Goal: Task Accomplishment & Management: Use online tool/utility

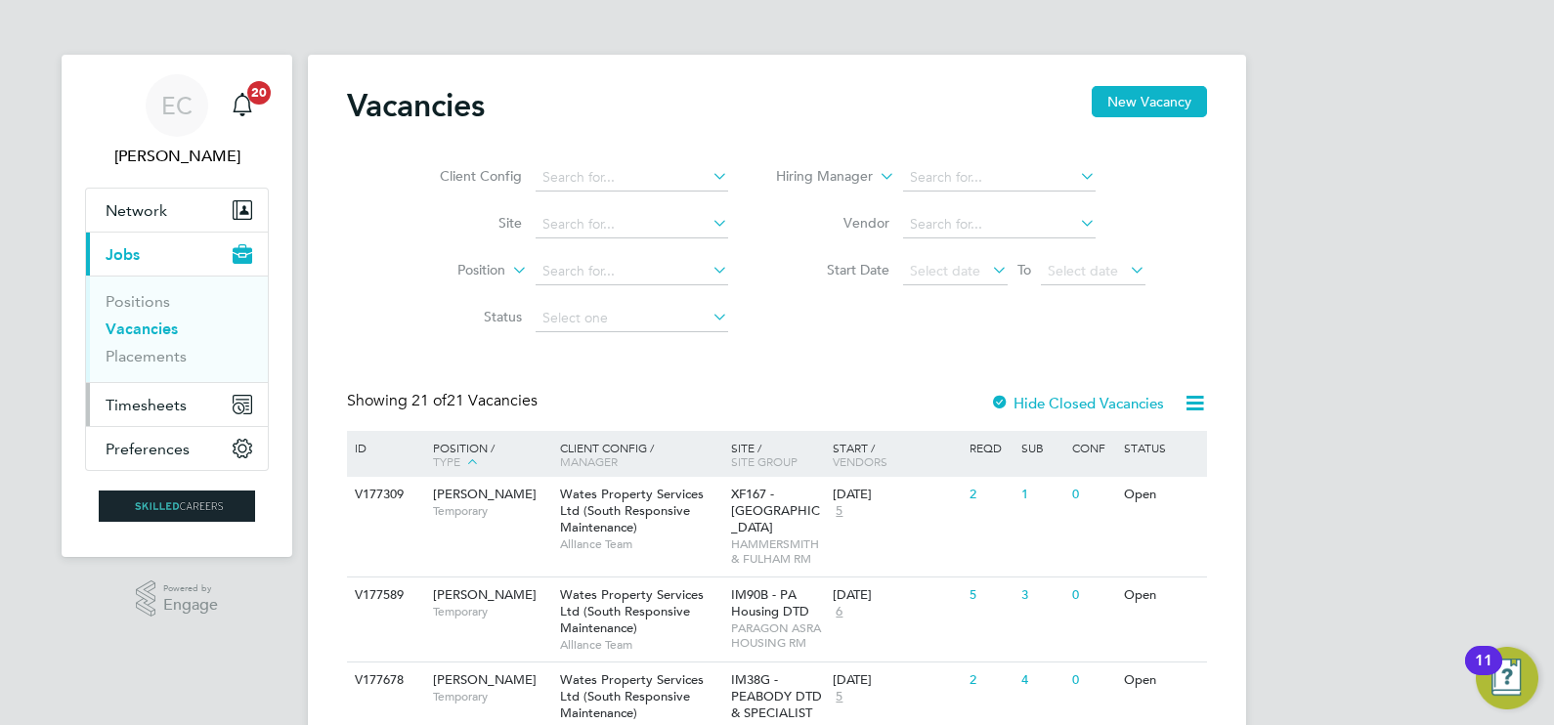
click at [171, 396] on span "Timesheets" at bounding box center [146, 405] width 81 height 19
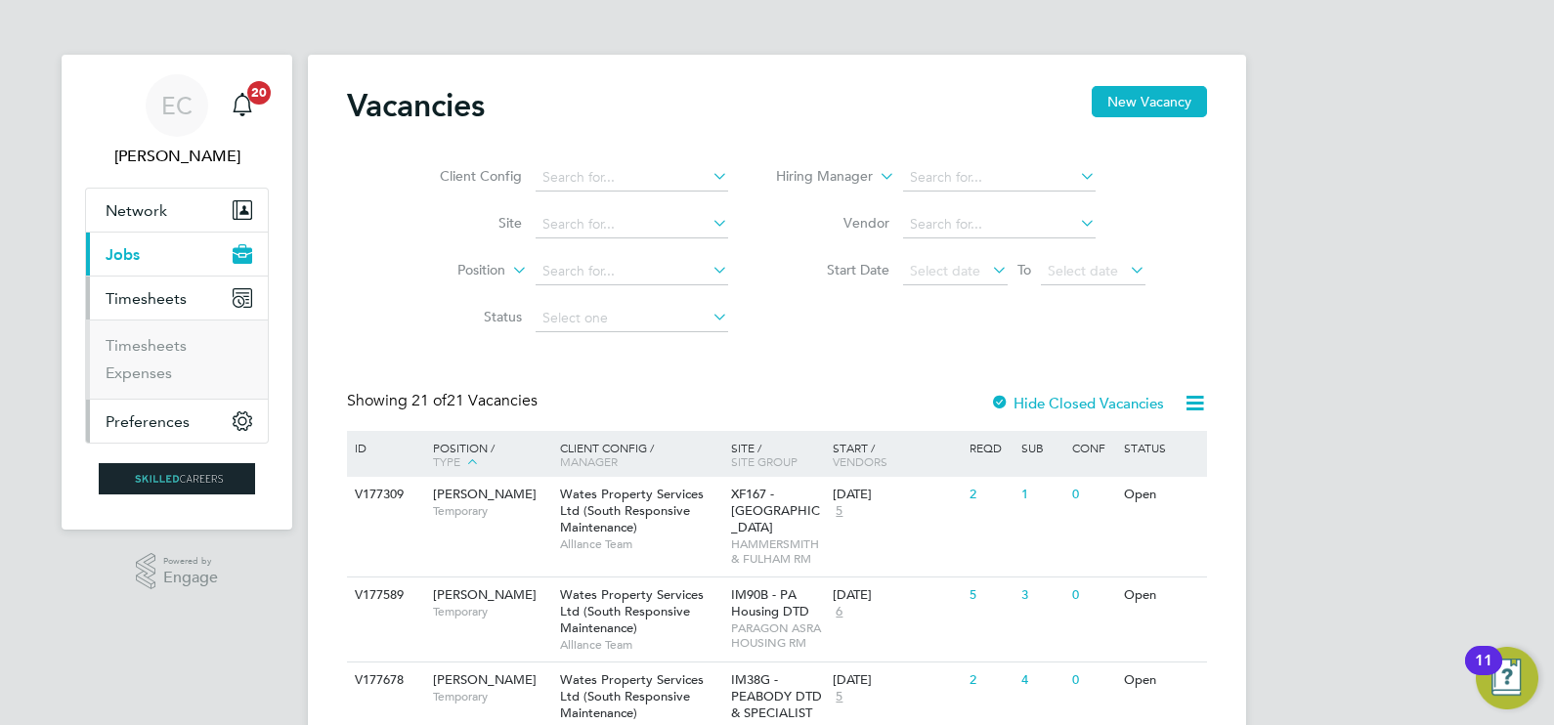
click at [165, 406] on button "Preferences" at bounding box center [177, 421] width 182 height 43
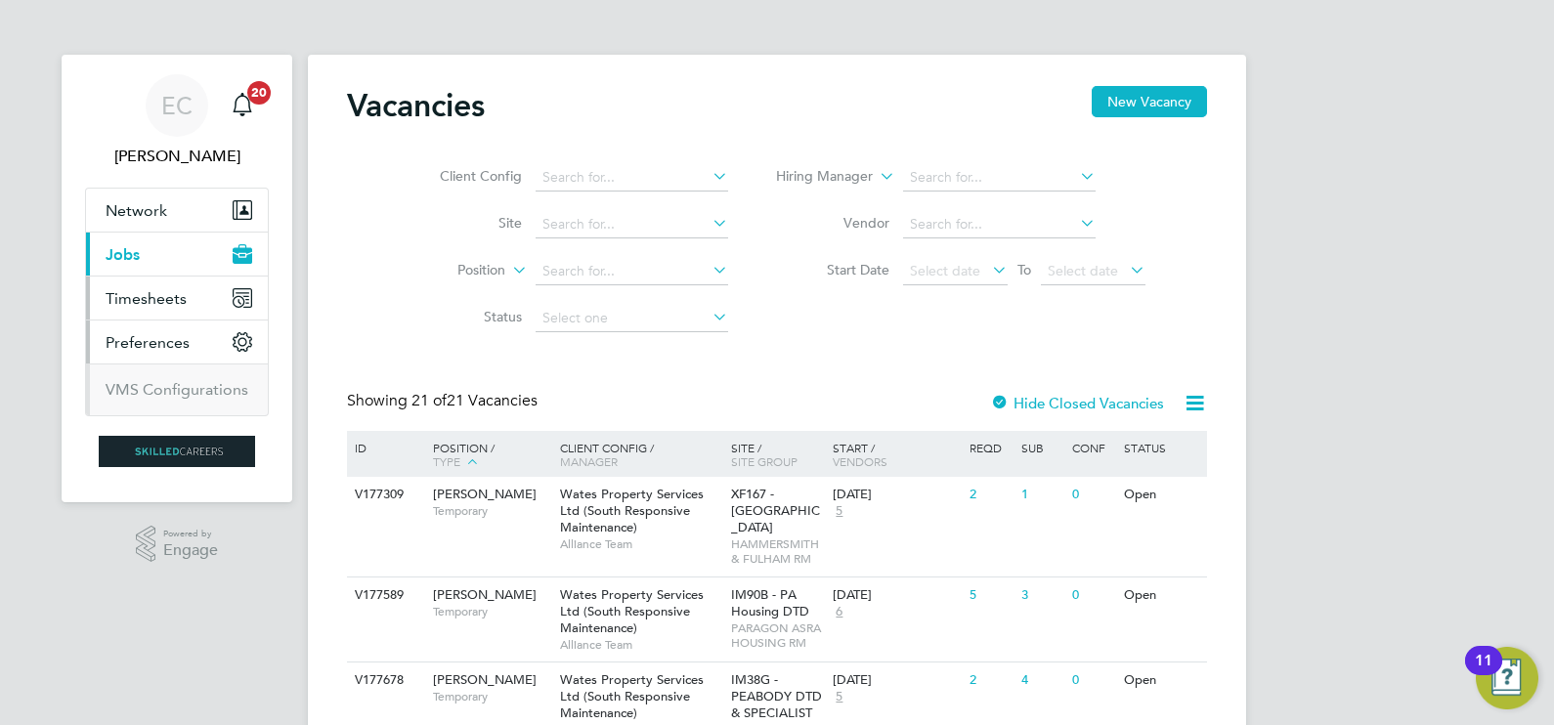
click at [170, 307] on button "Timesheets" at bounding box center [177, 298] width 182 height 43
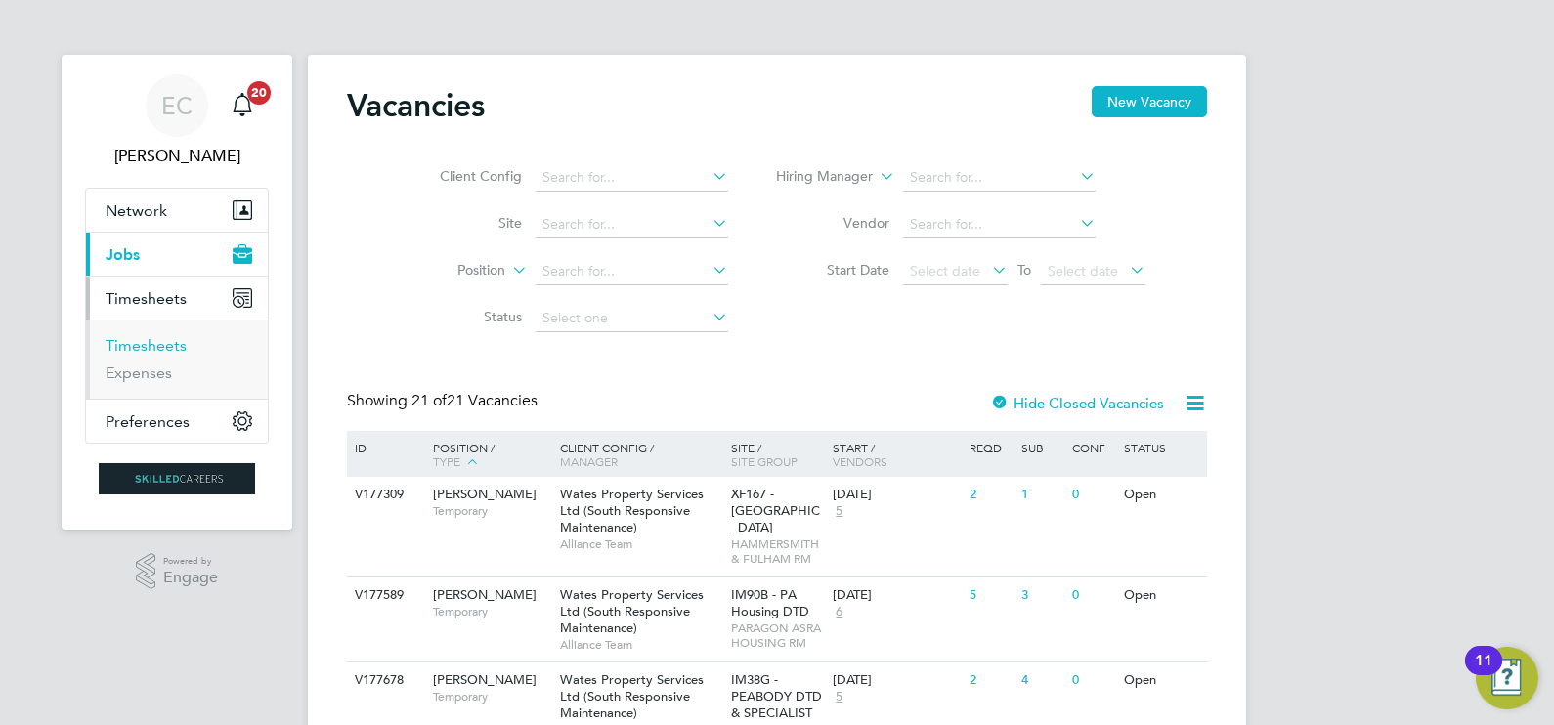
click at [167, 347] on link "Timesheets" at bounding box center [146, 345] width 81 height 19
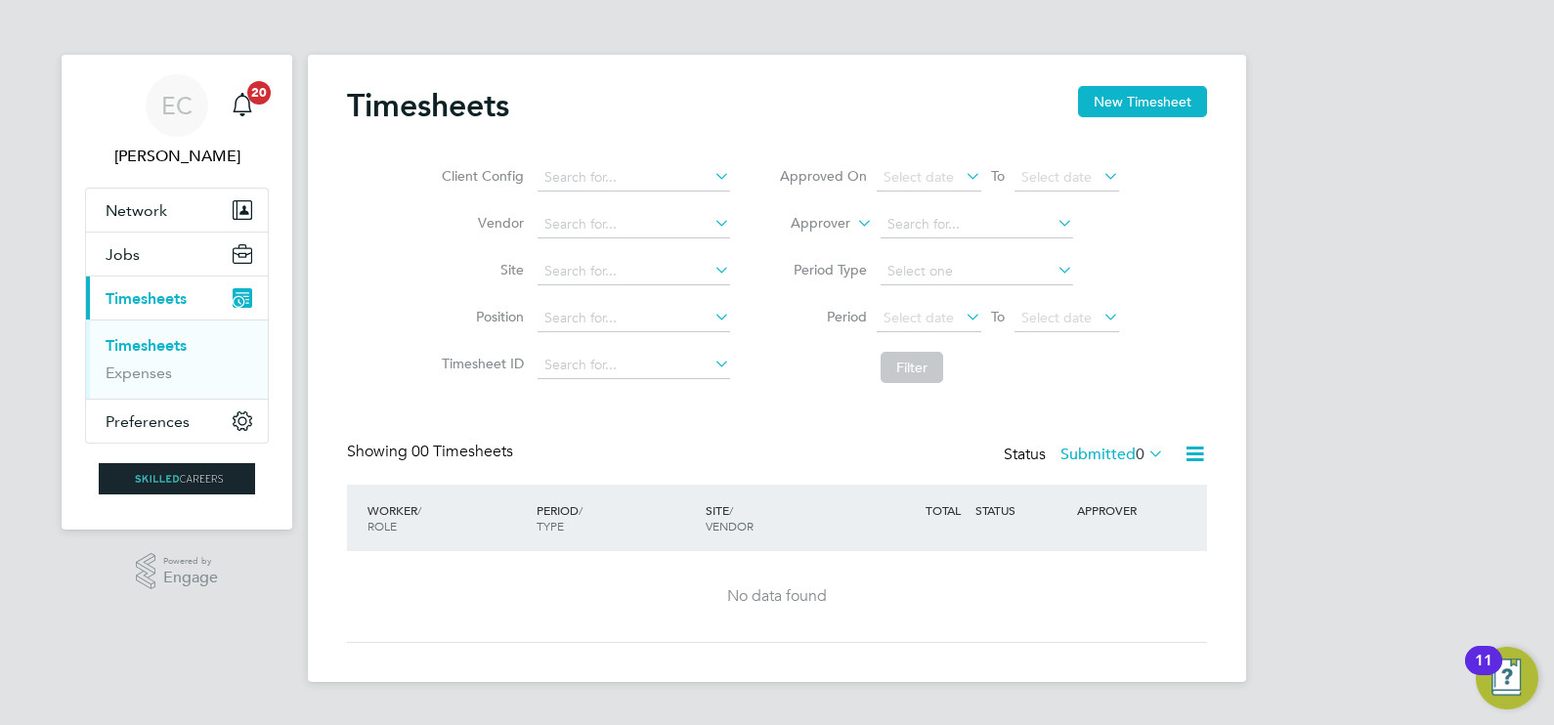
drag, startPoint x: 1129, startPoint y: 93, endPoint x: 433, endPoint y: 239, distance: 711.0
click at [1129, 93] on button "New Timesheet" at bounding box center [1142, 101] width 129 height 31
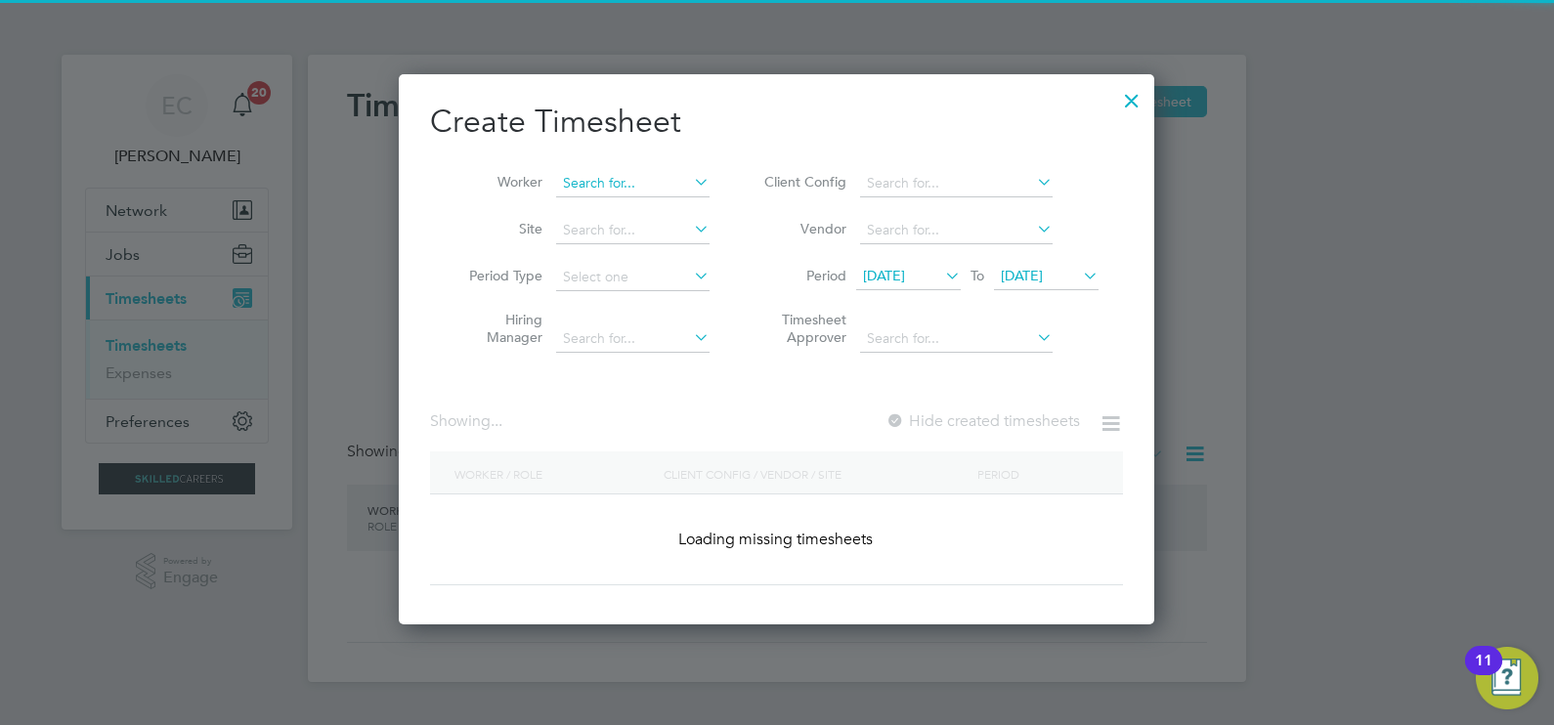
scroll to position [3054, 756]
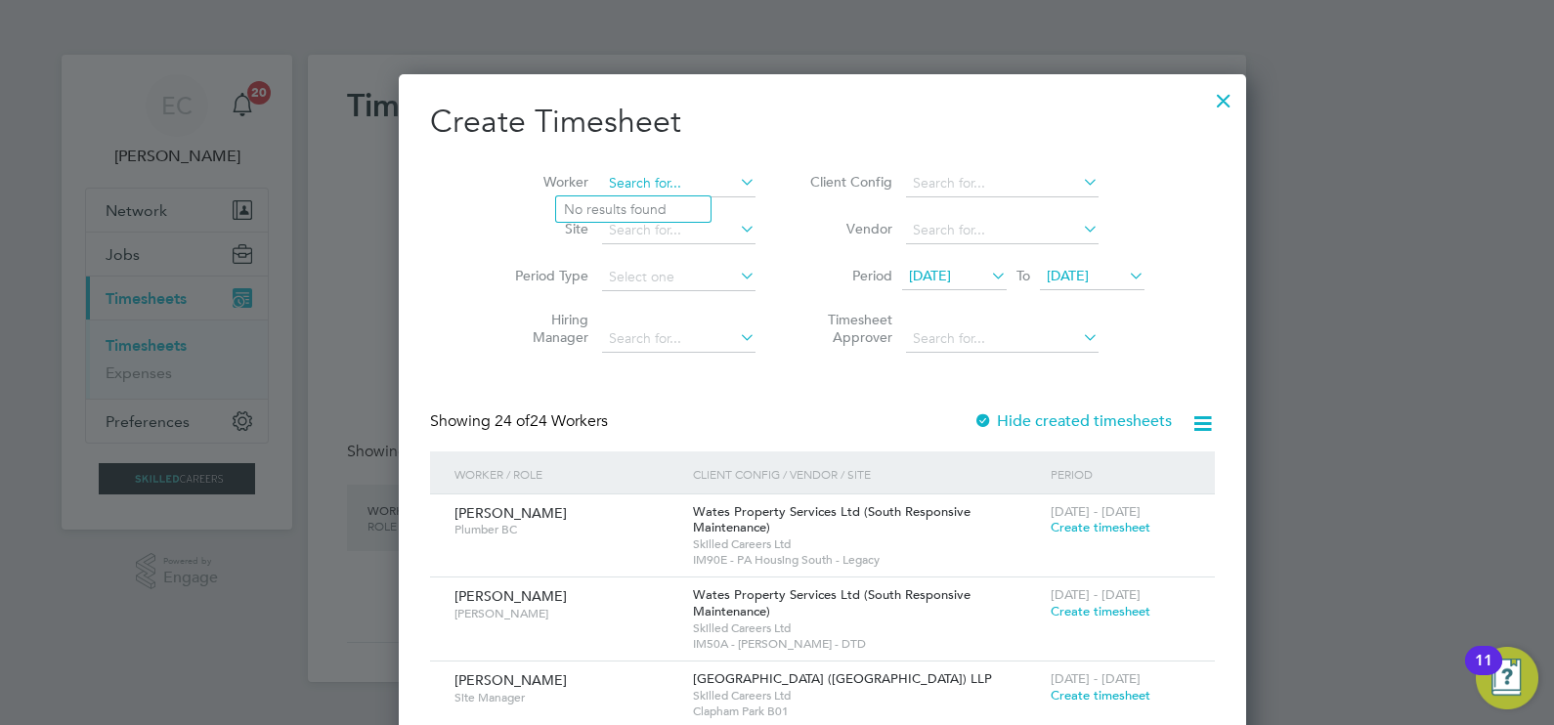
click at [602, 175] on input at bounding box center [678, 183] width 153 height 27
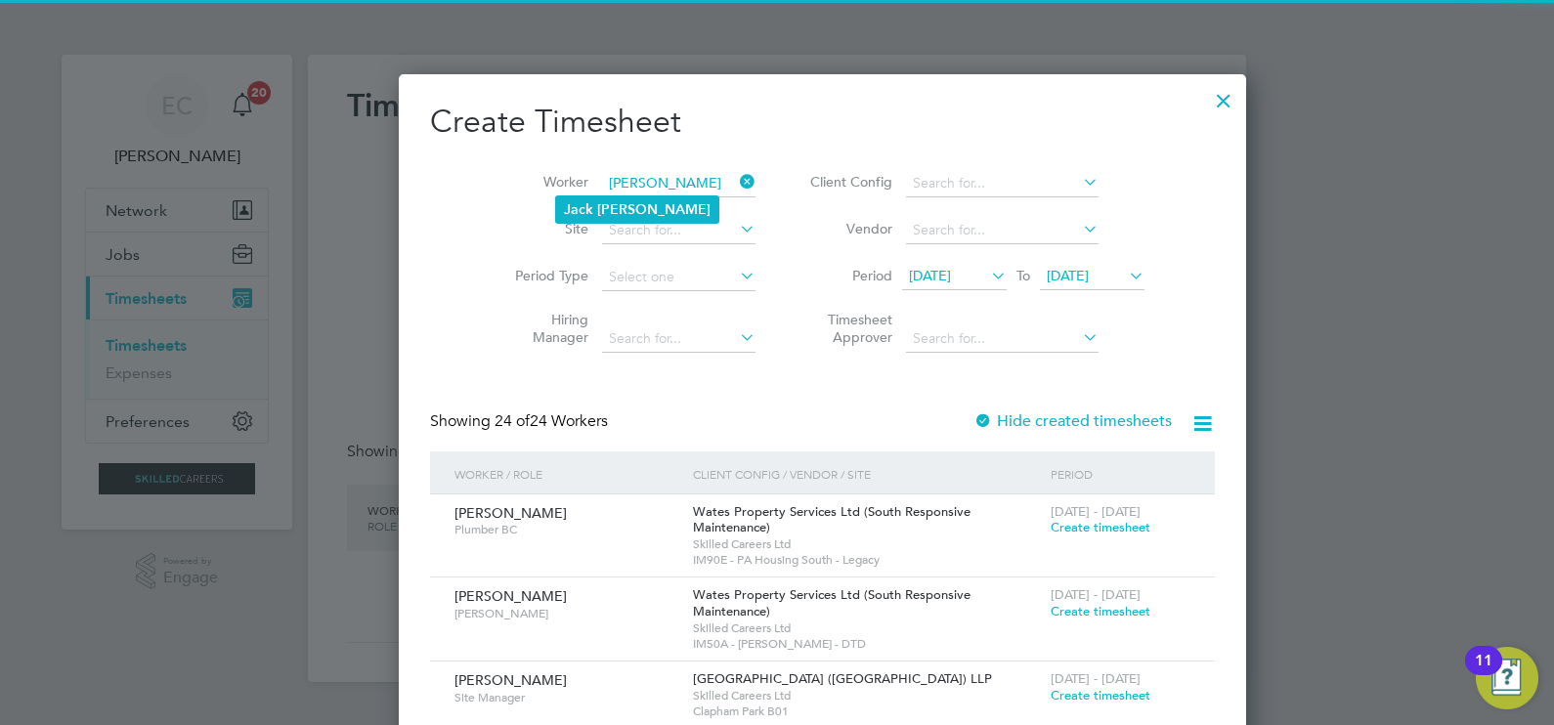
click at [616, 205] on b "[PERSON_NAME]" at bounding box center [653, 209] width 113 height 17
type input "[PERSON_NAME]"
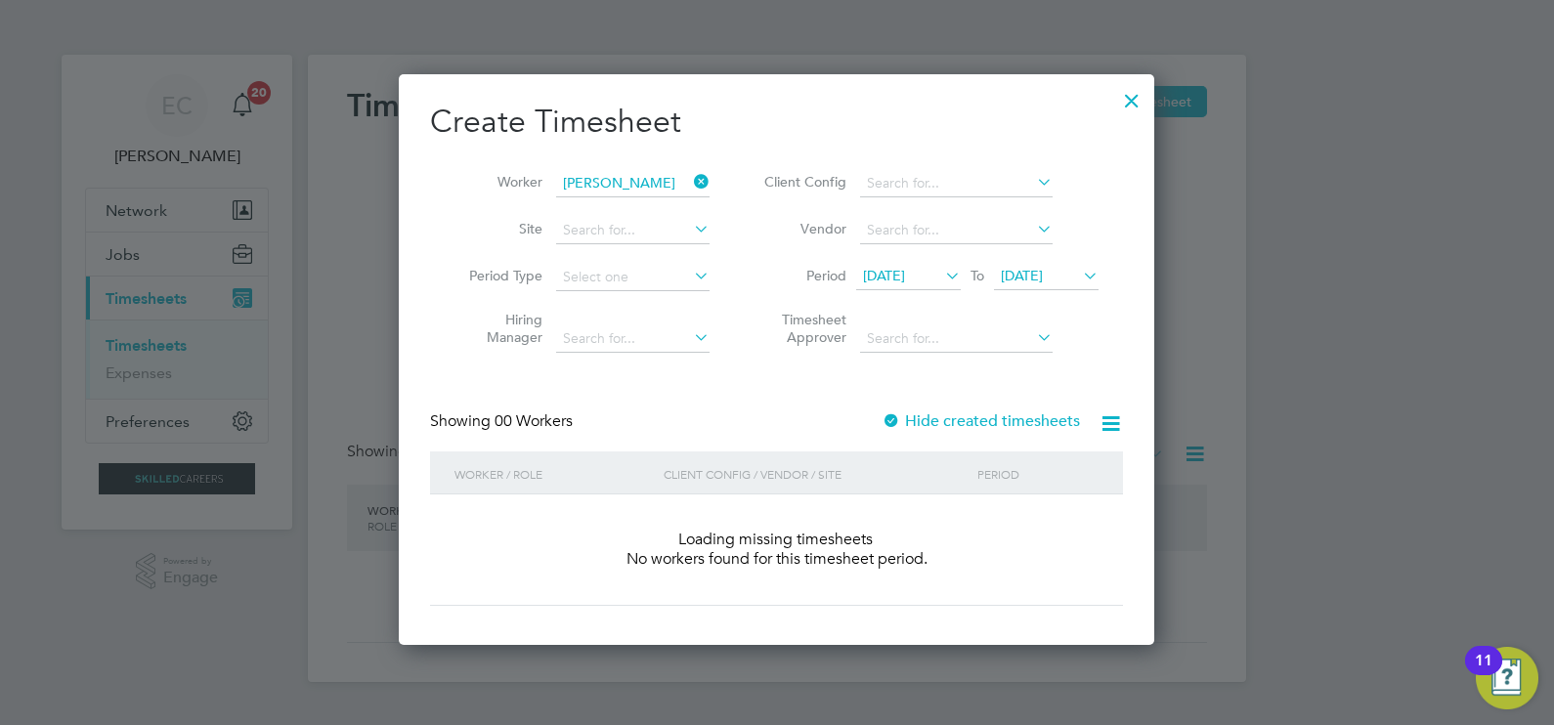
scroll to position [550, 756]
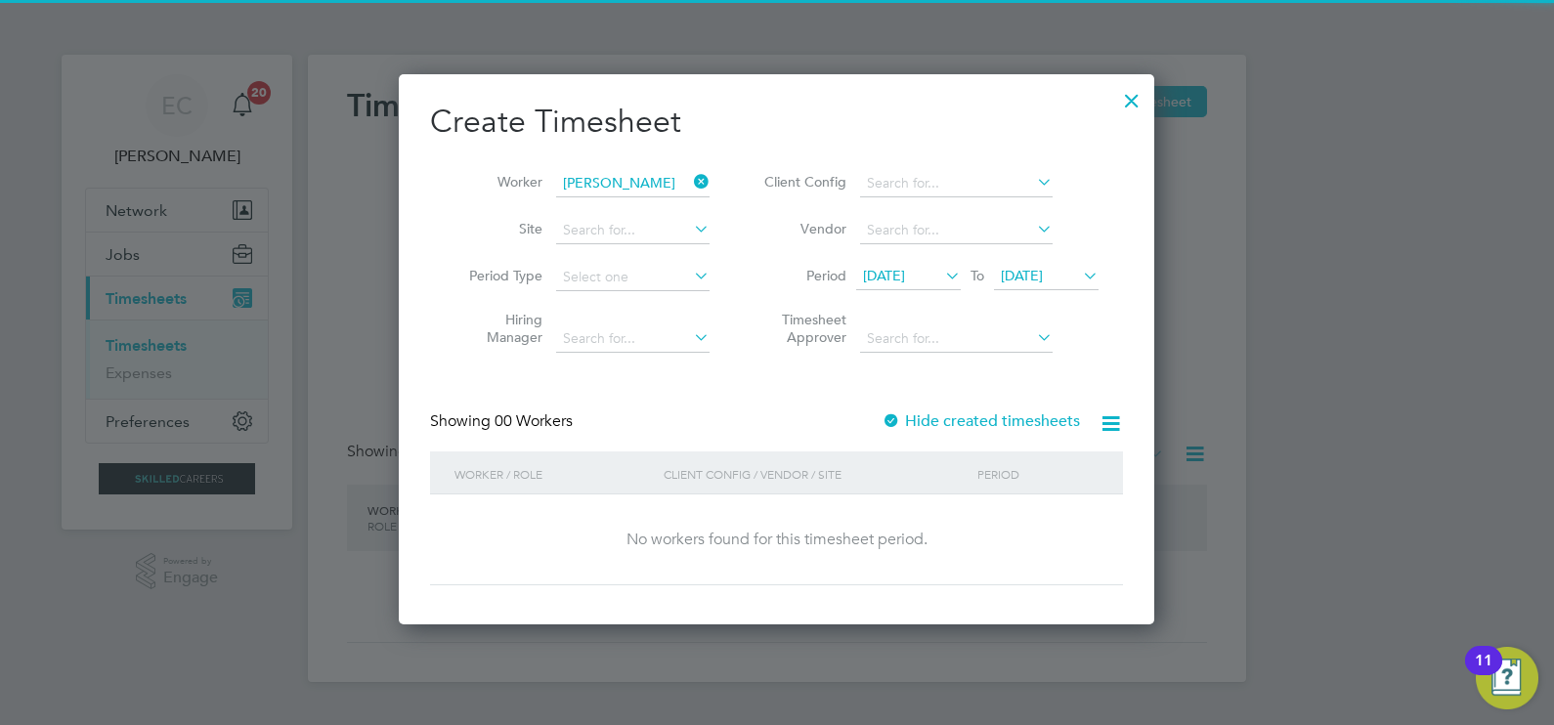
click at [953, 423] on label "Hide created timesheets" at bounding box center [980, 421] width 198 height 20
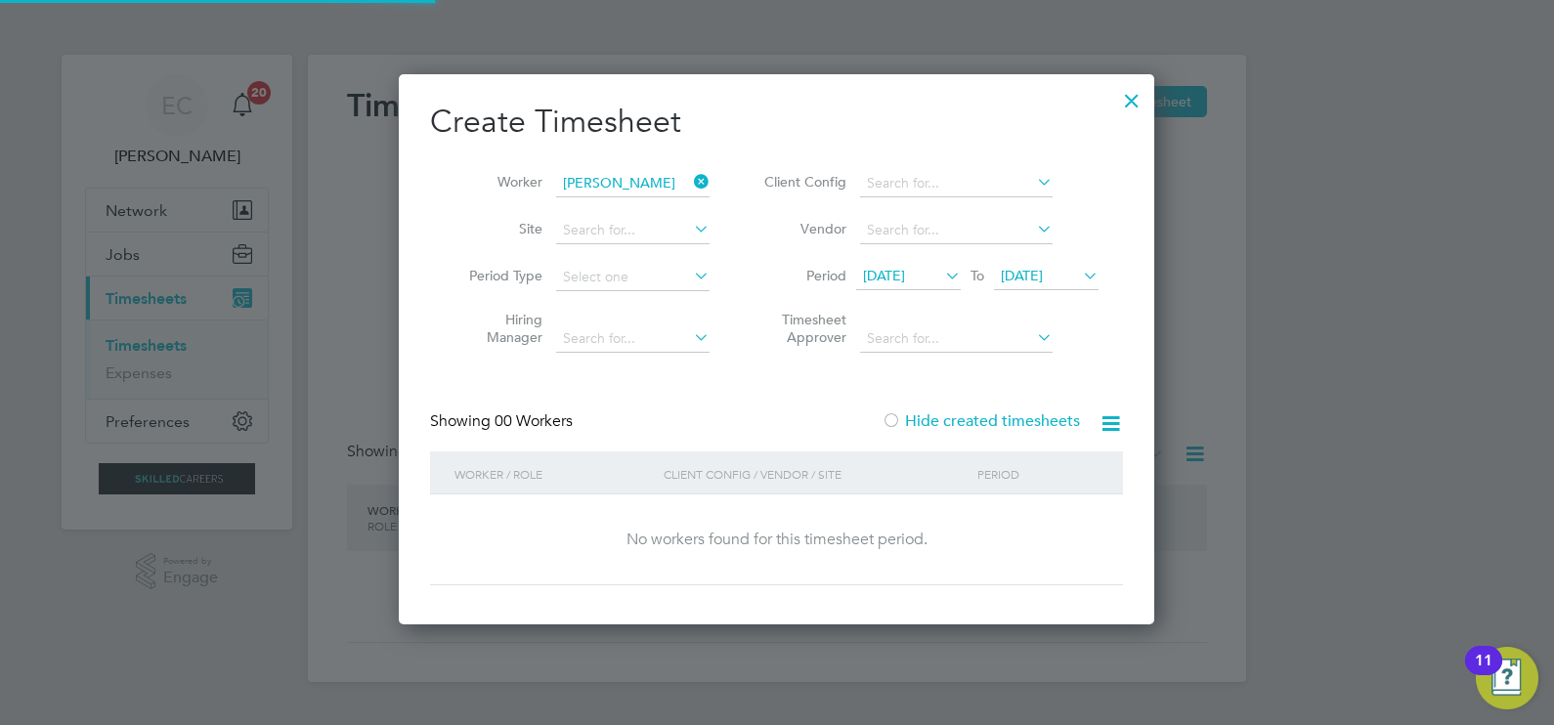
click at [905, 273] on span "[DATE]" at bounding box center [884, 276] width 42 height 18
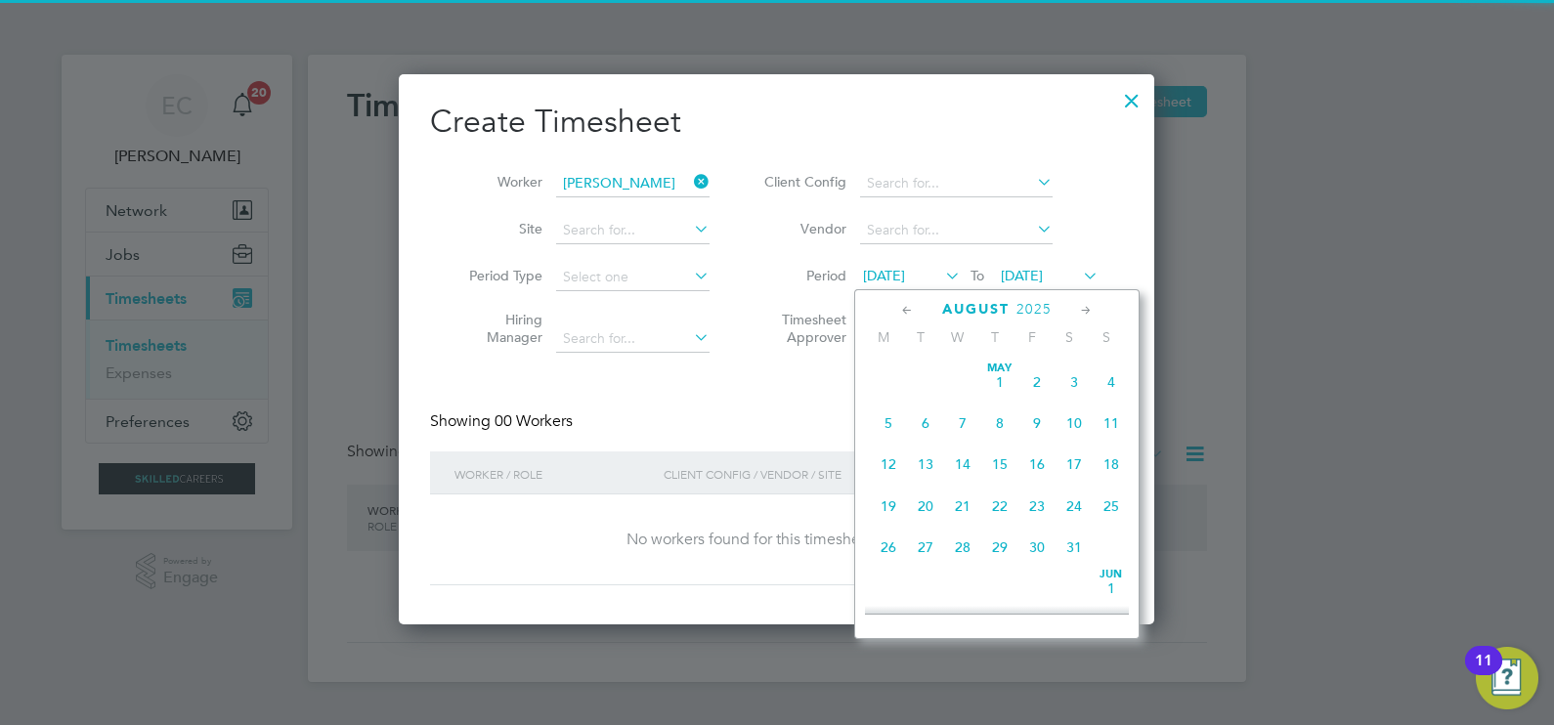
scroll to position [685, 0]
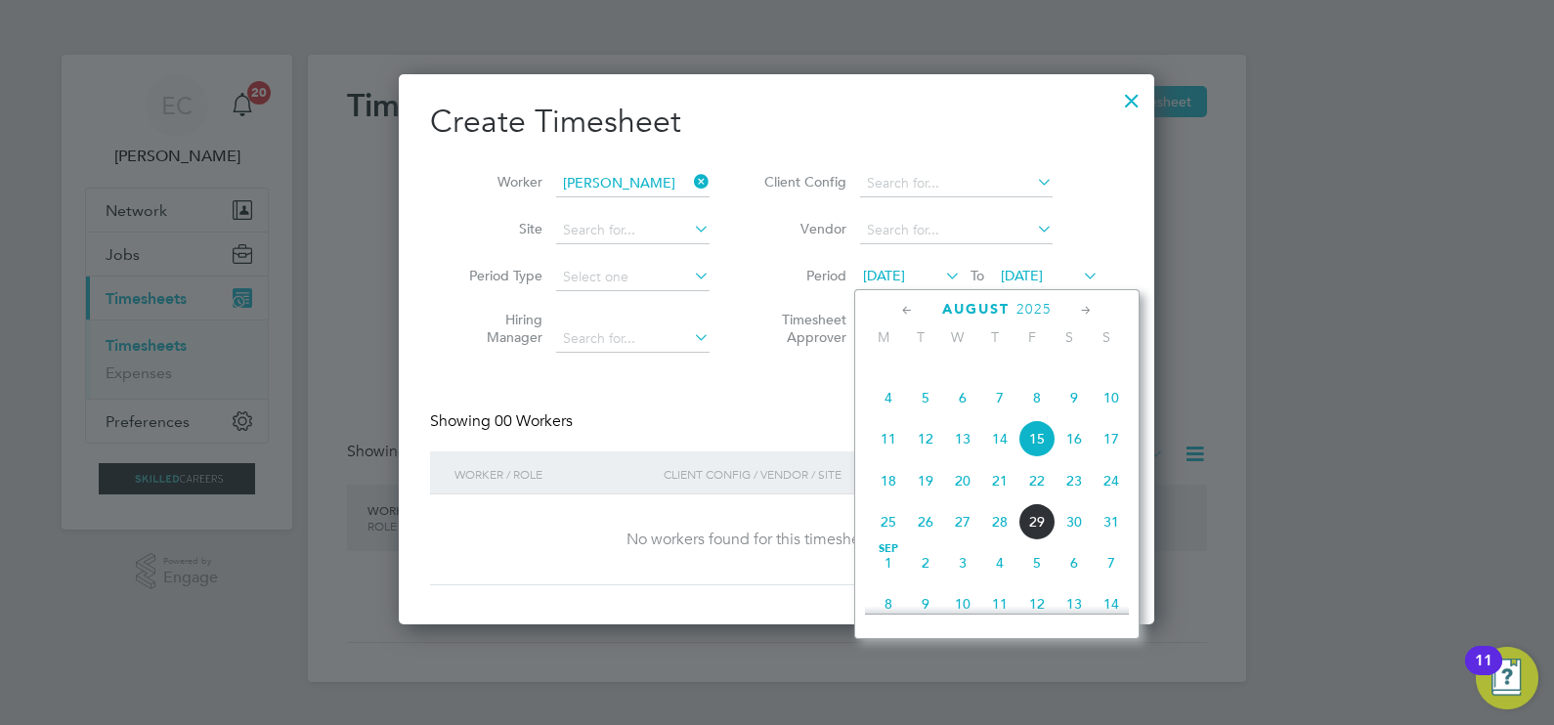
click at [1042, 375] on span "[DATE]" at bounding box center [1036, 356] width 37 height 37
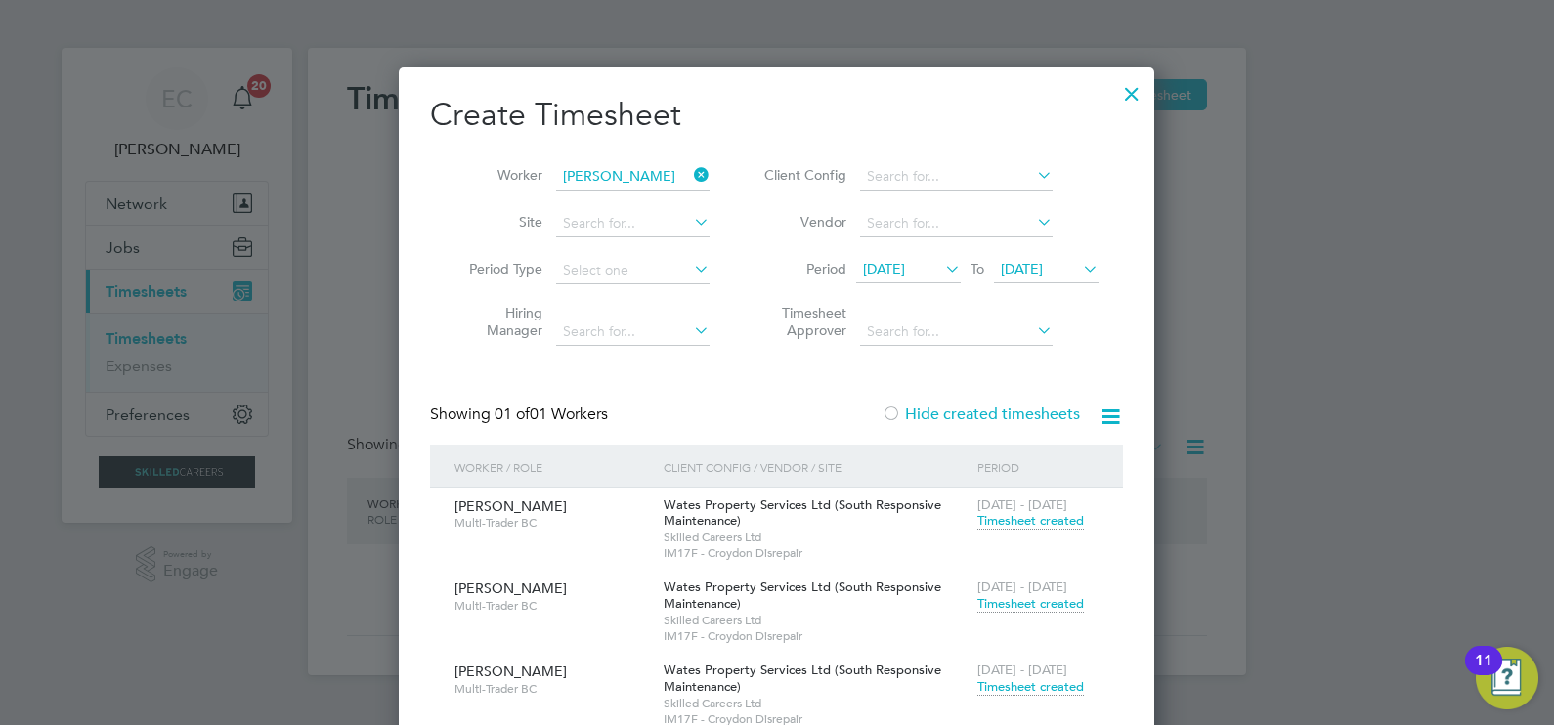
scroll to position [140, 0]
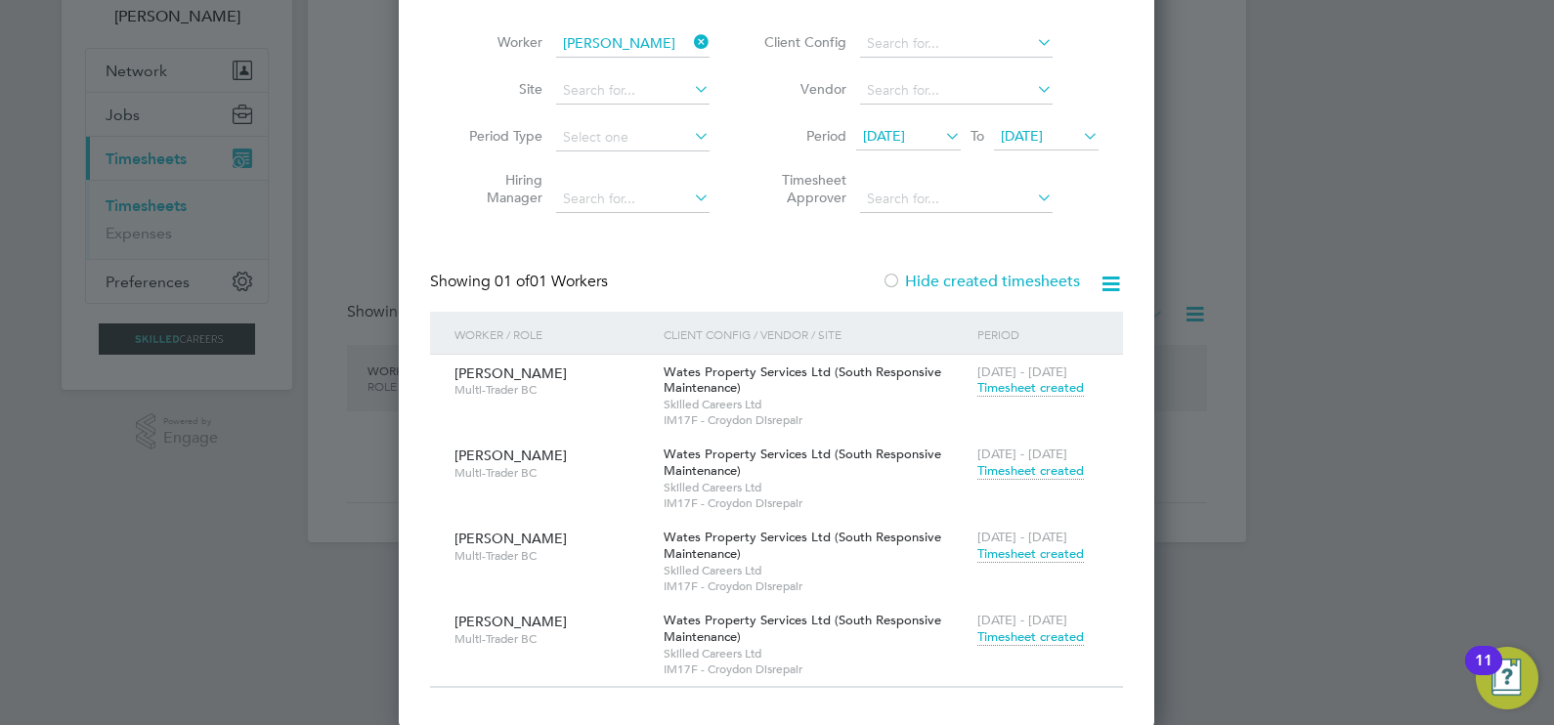
click at [1011, 552] on span "Timesheet created" at bounding box center [1030, 554] width 107 height 18
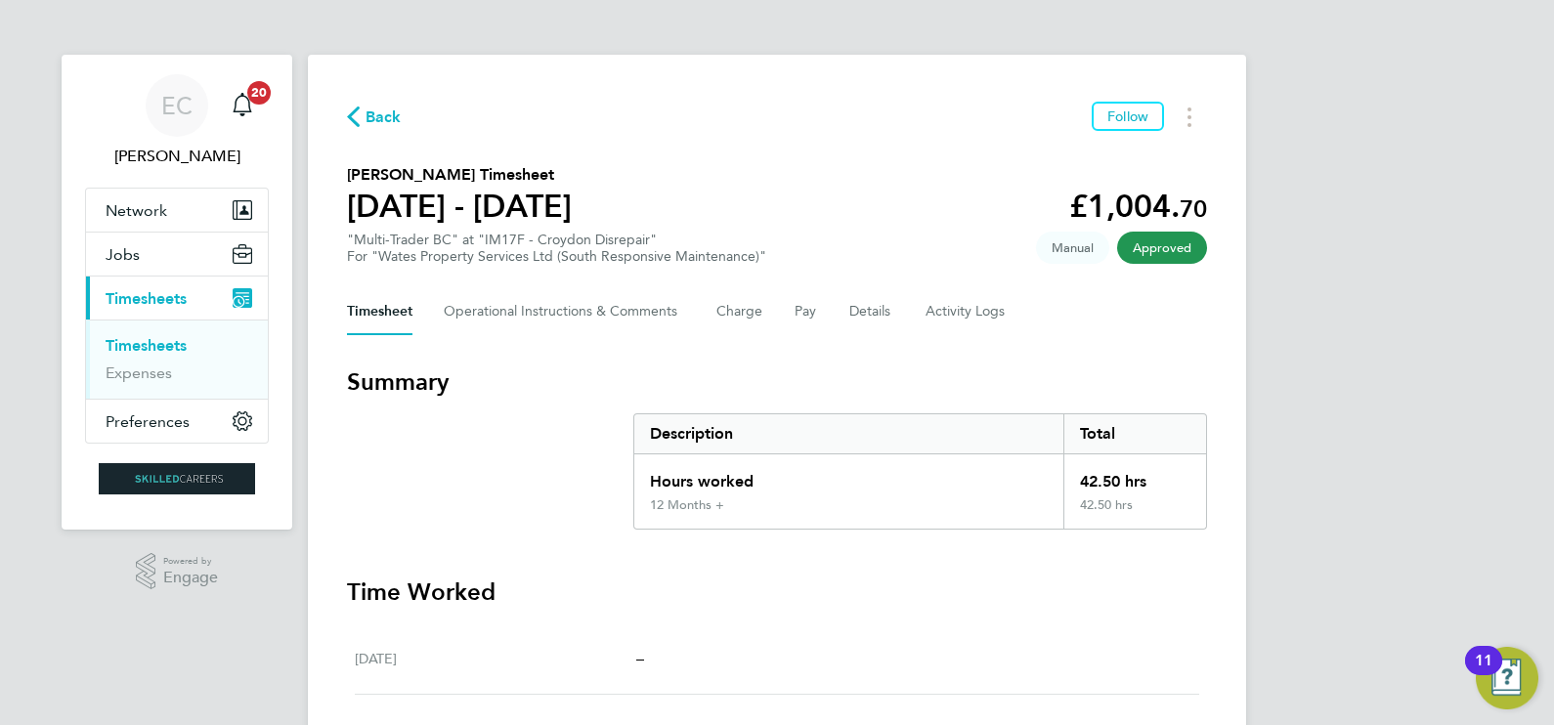
drag, startPoint x: 391, startPoint y: 111, endPoint x: 437, endPoint y: 89, distance: 51.1
click at [391, 111] on span "Back" at bounding box center [383, 117] width 36 height 23
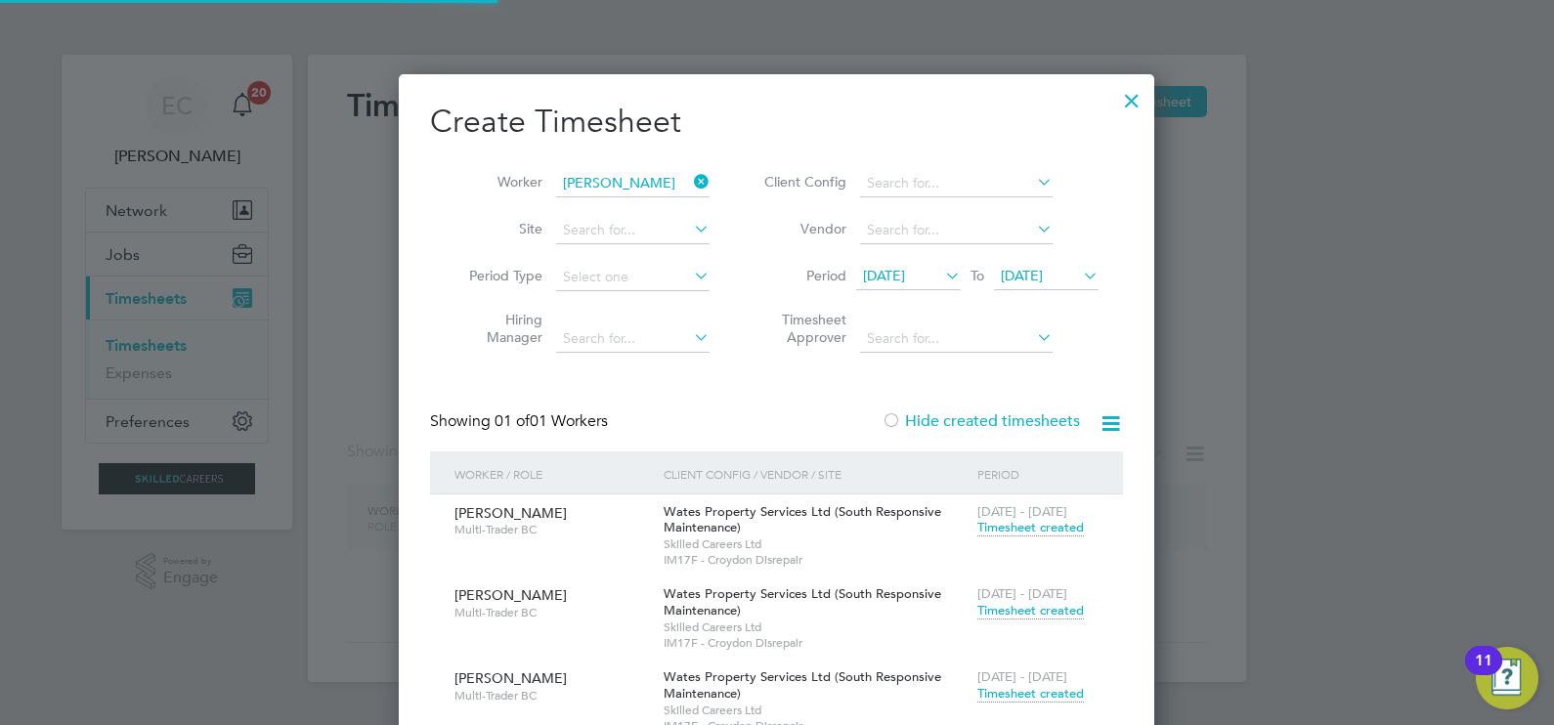
scroll to position [792, 756]
drag, startPoint x: 694, startPoint y: 173, endPoint x: 636, endPoint y: 179, distance: 57.9
click at [690, 173] on icon at bounding box center [690, 181] width 0 height 27
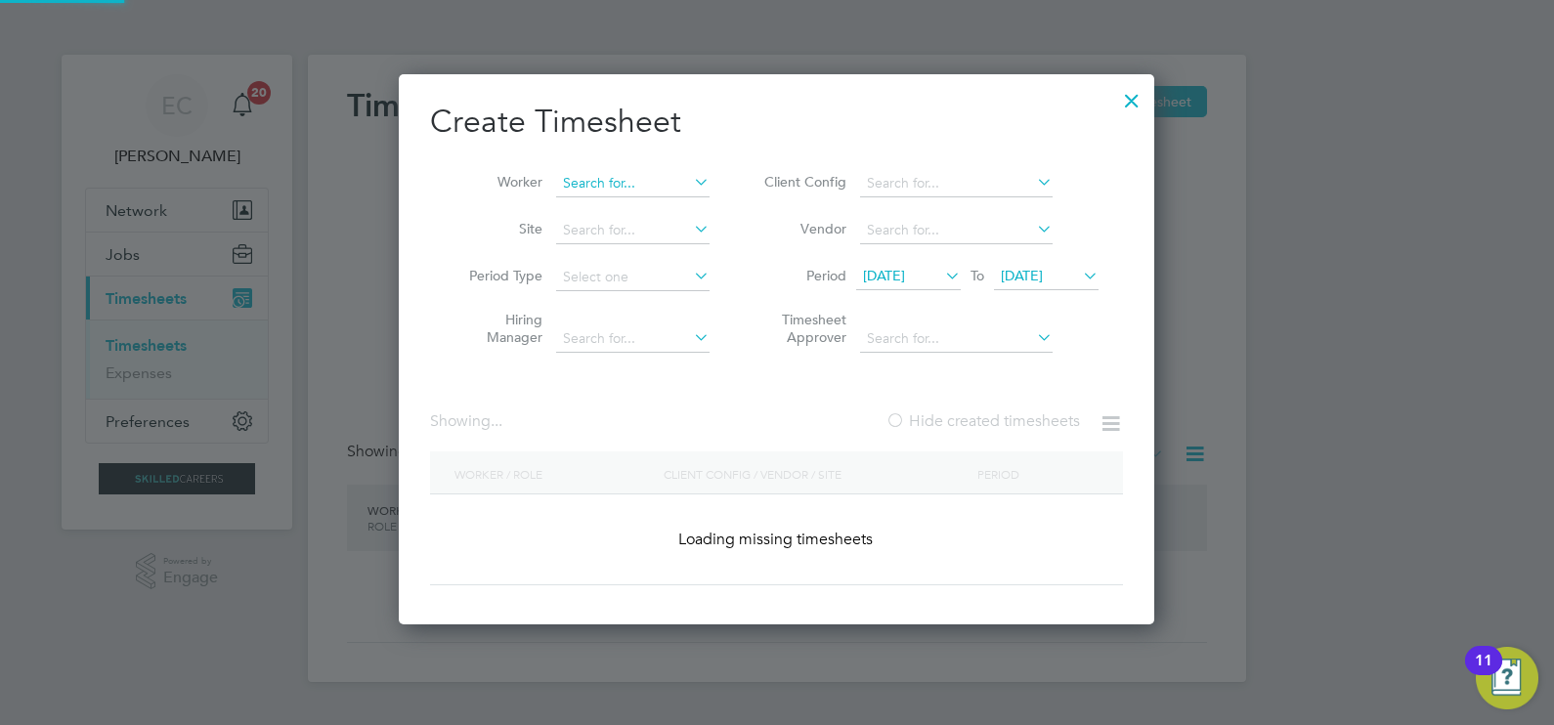
drag, startPoint x: 645, startPoint y: 180, endPoint x: 633, endPoint y: 180, distance: 11.7
click at [645, 180] on input at bounding box center [632, 183] width 153 height 27
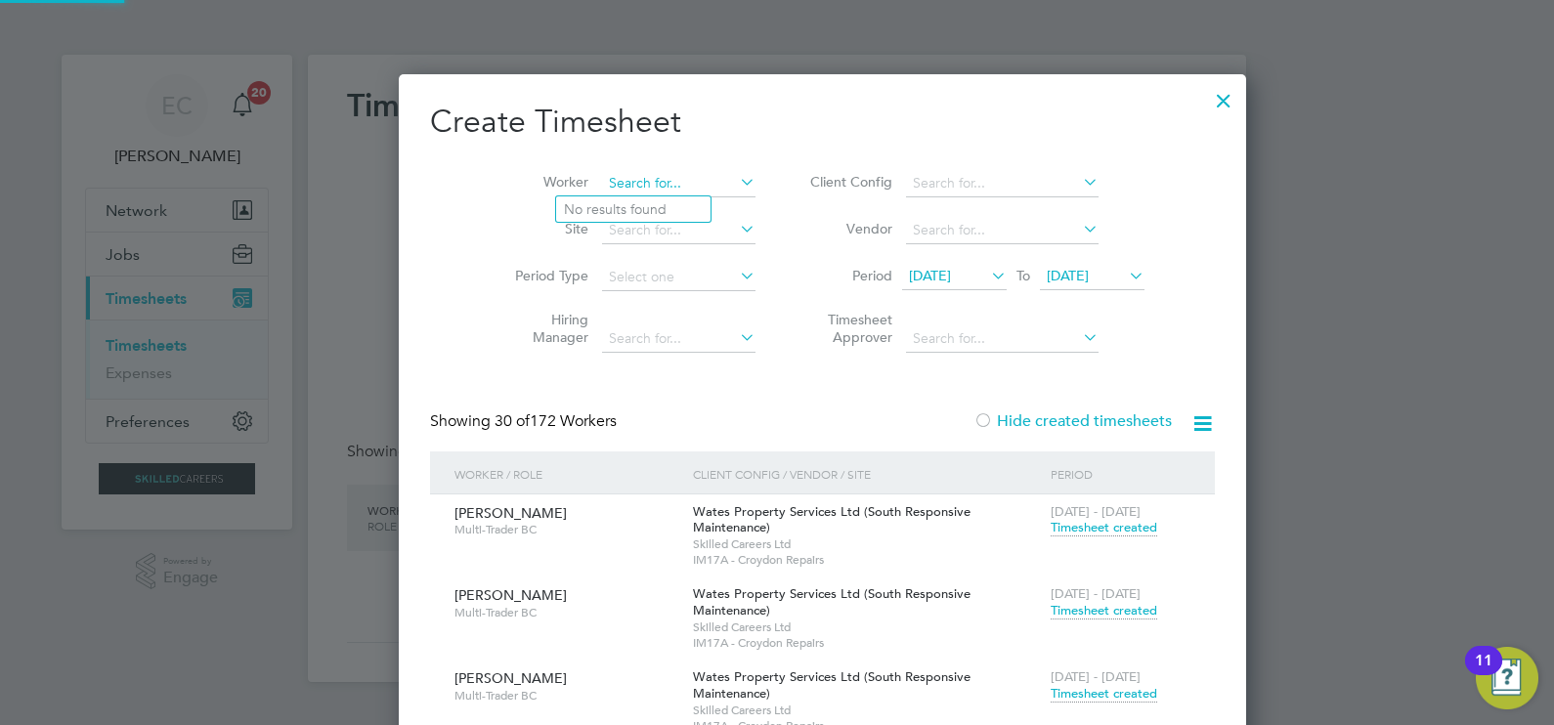
scroll to position [10290, 756]
click at [676, 310] on b "[PERSON_NAME]" at bounding box center [732, 316] width 113 height 17
type input "[PERSON_NAME]"
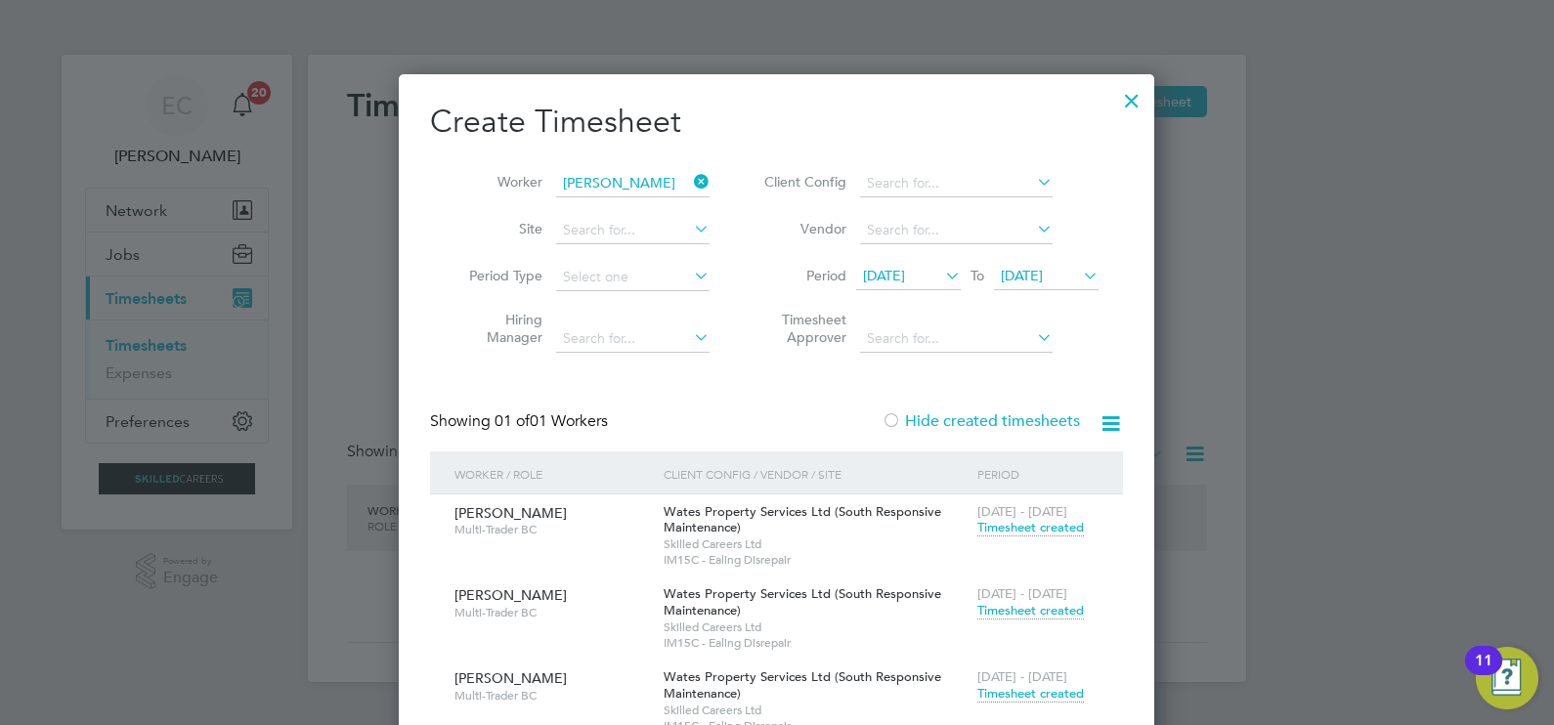
scroll to position [140, 0]
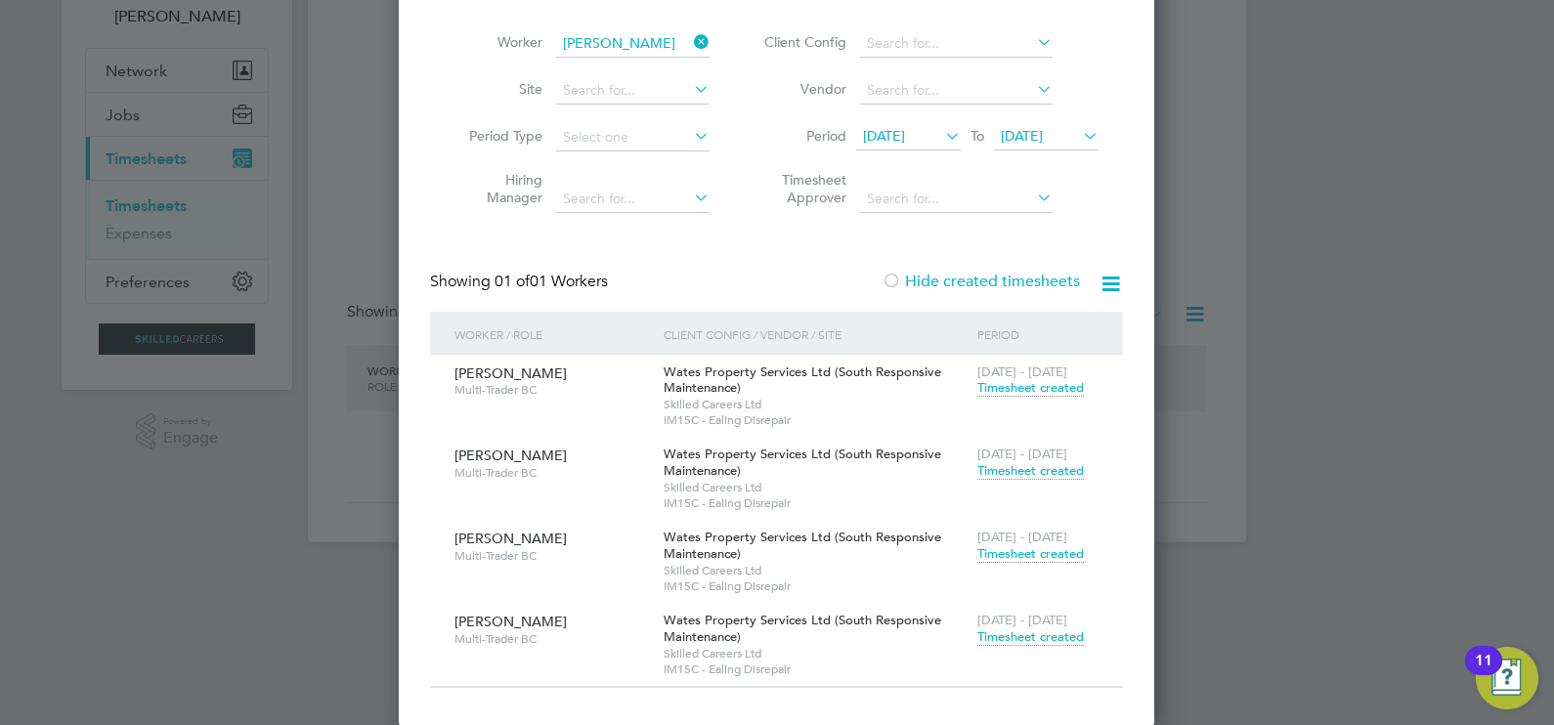
click at [1064, 639] on span "Timesheet created" at bounding box center [1030, 637] width 107 height 18
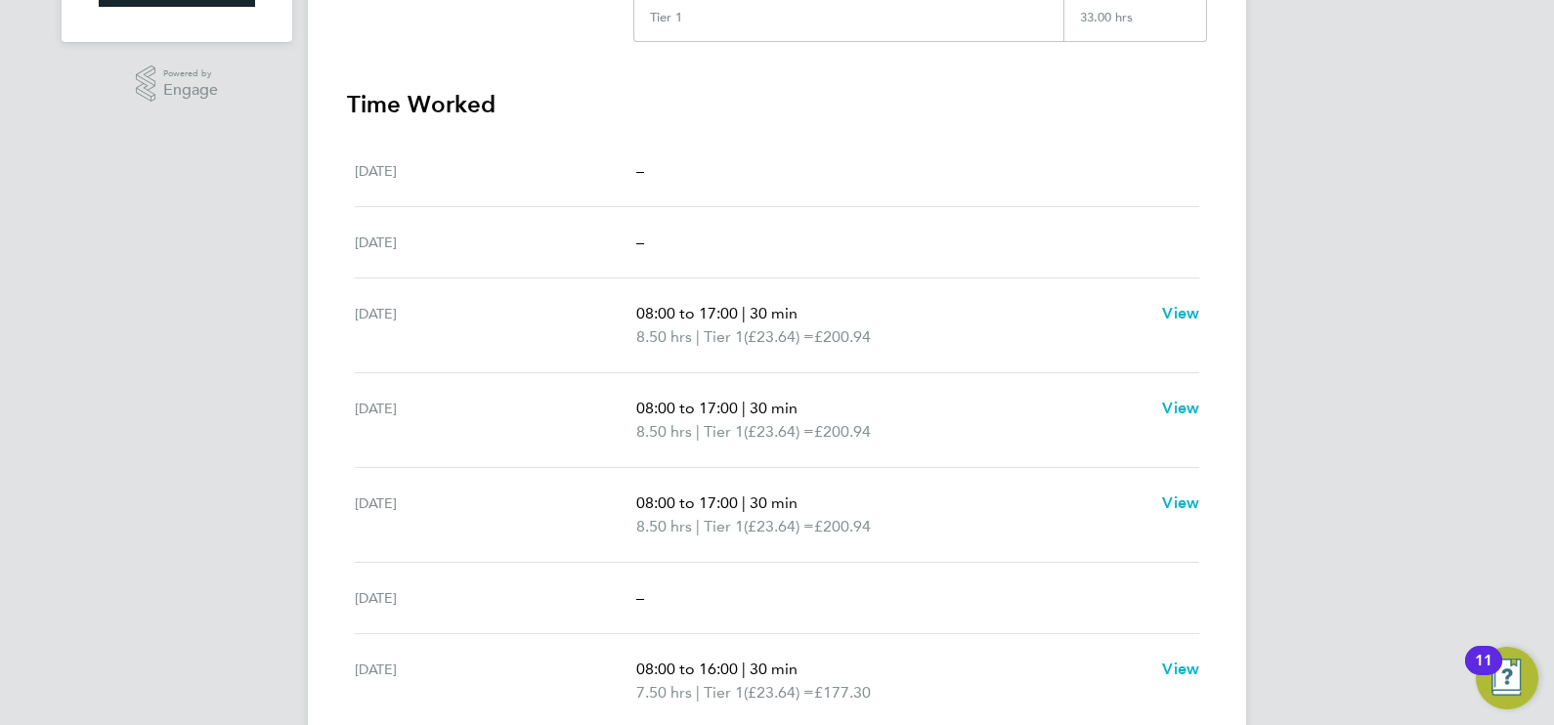
scroll to position [567, 0]
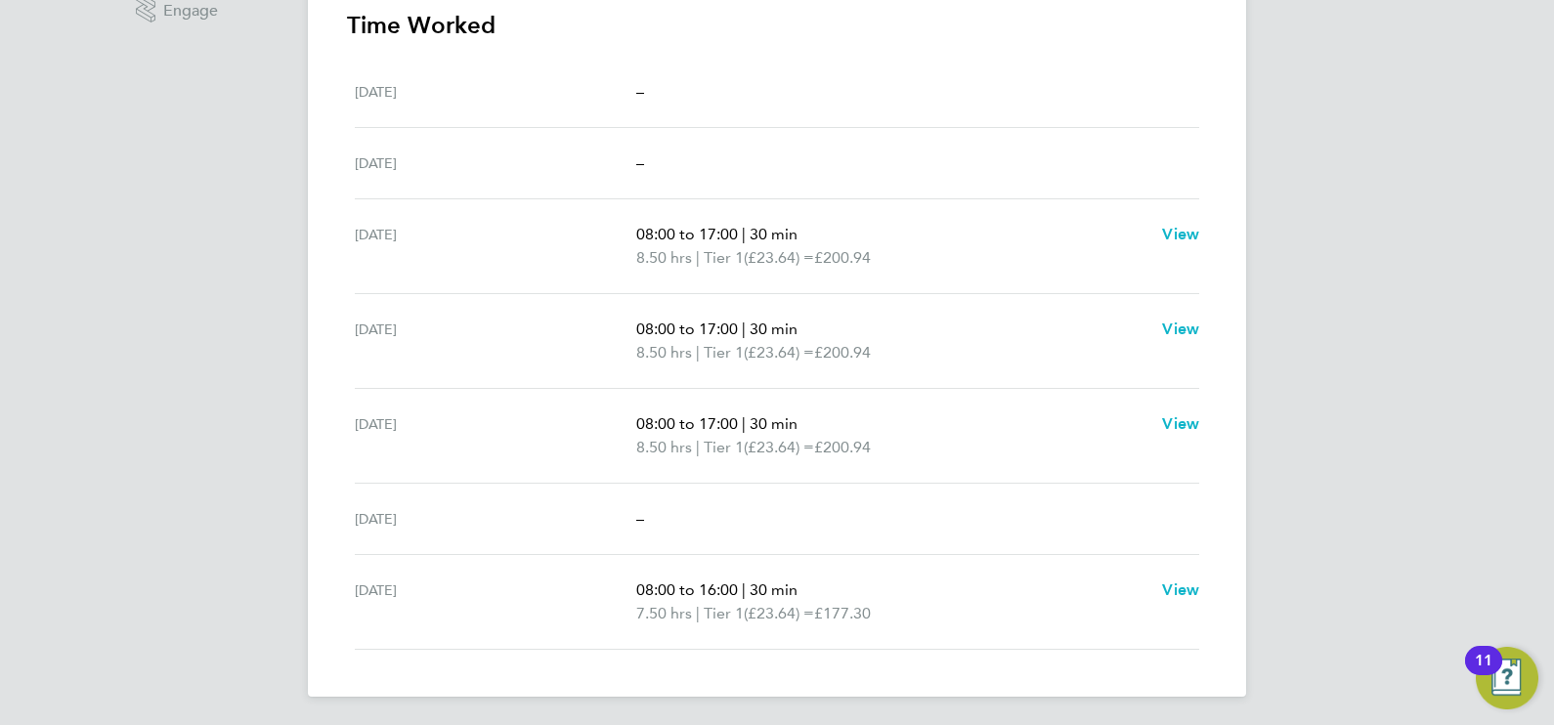
click at [642, 517] on span "–" at bounding box center [640, 518] width 8 height 19
drag, startPoint x: 642, startPoint y: 517, endPoint x: 665, endPoint y: 581, distance: 68.6
click at [663, 581] on span "08:00 to 16:00" at bounding box center [687, 589] width 102 height 19
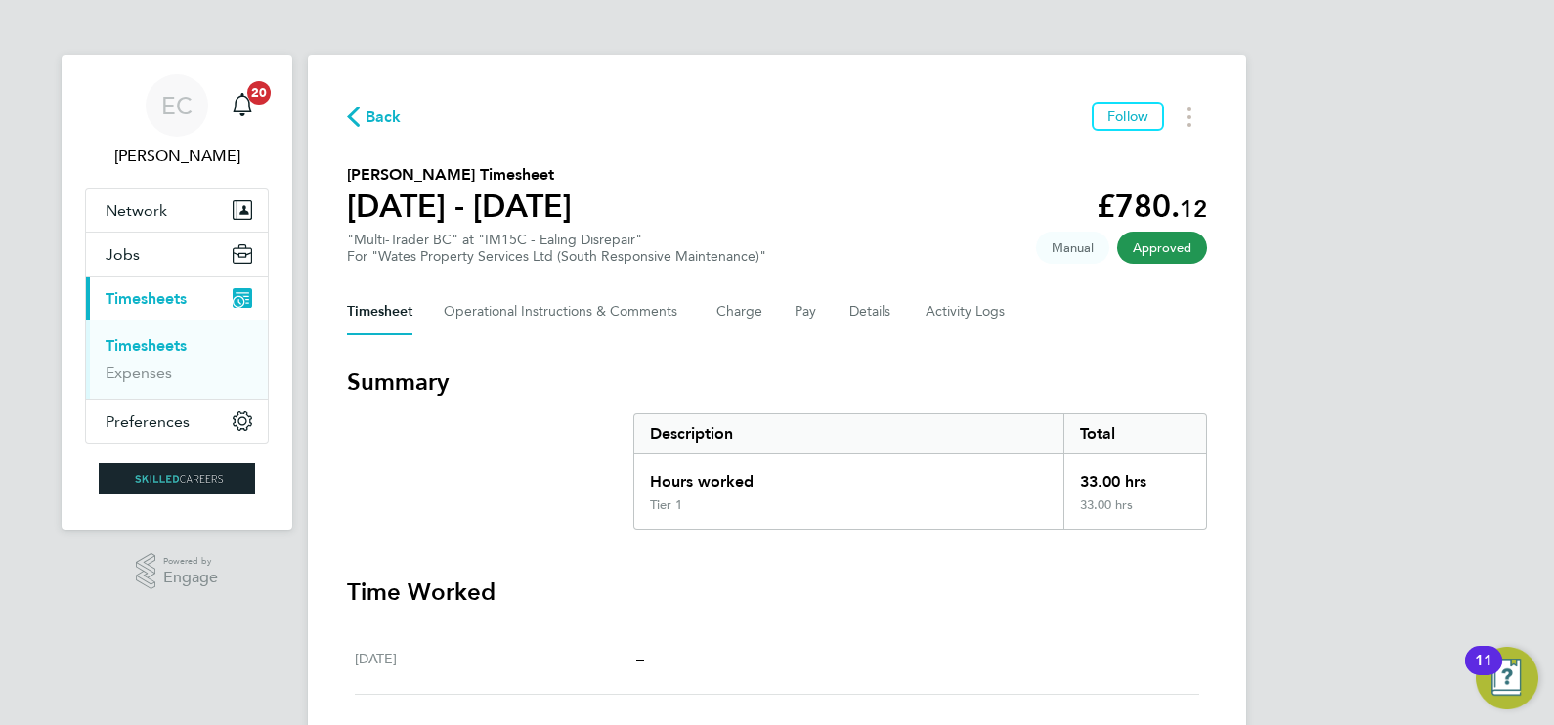
click at [1314, 318] on div "EC [PERSON_NAME] Notifications 20 Applications: Network Businesses Sites Worker…" at bounding box center [777, 647] width 1554 height 1295
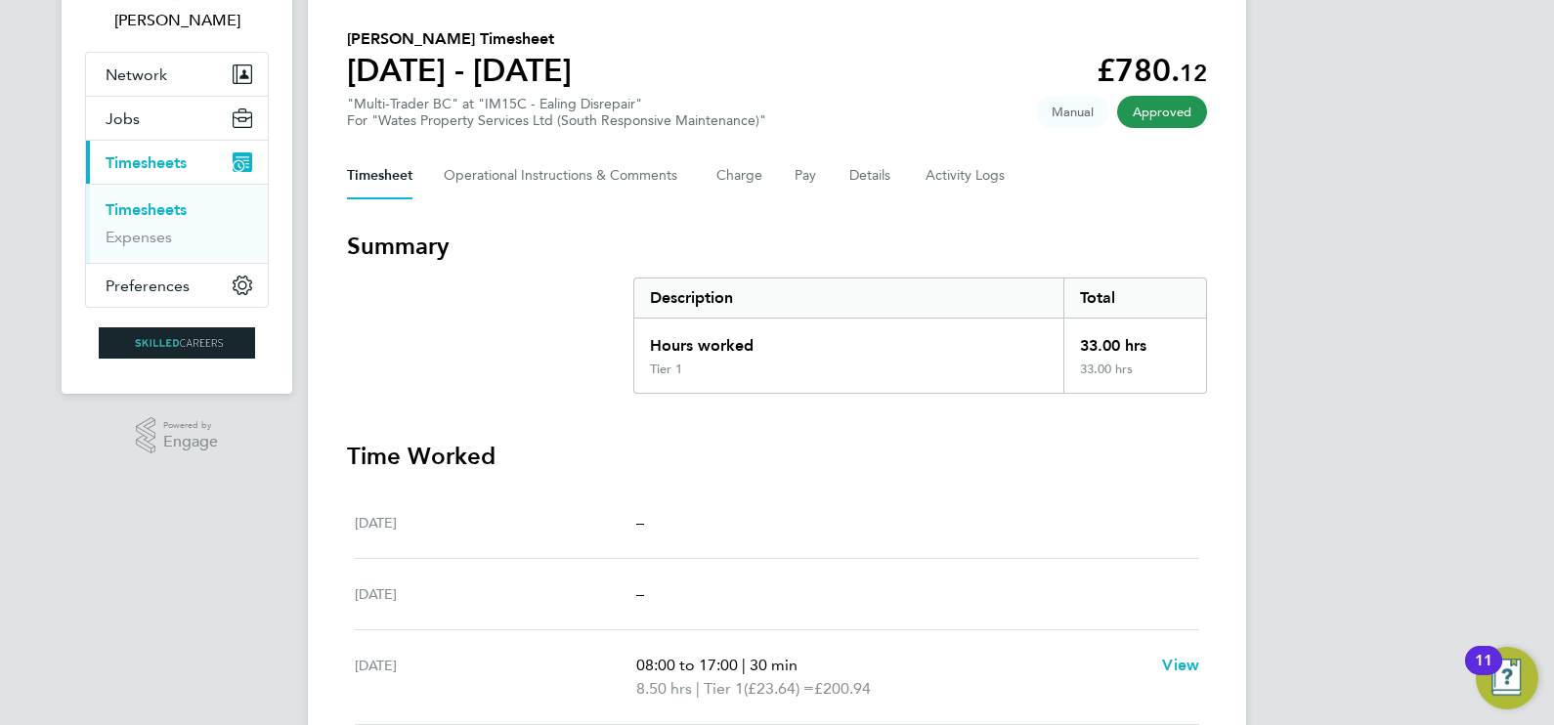
scroll to position [243, 0]
